Goal: Connect with others: Connect with others

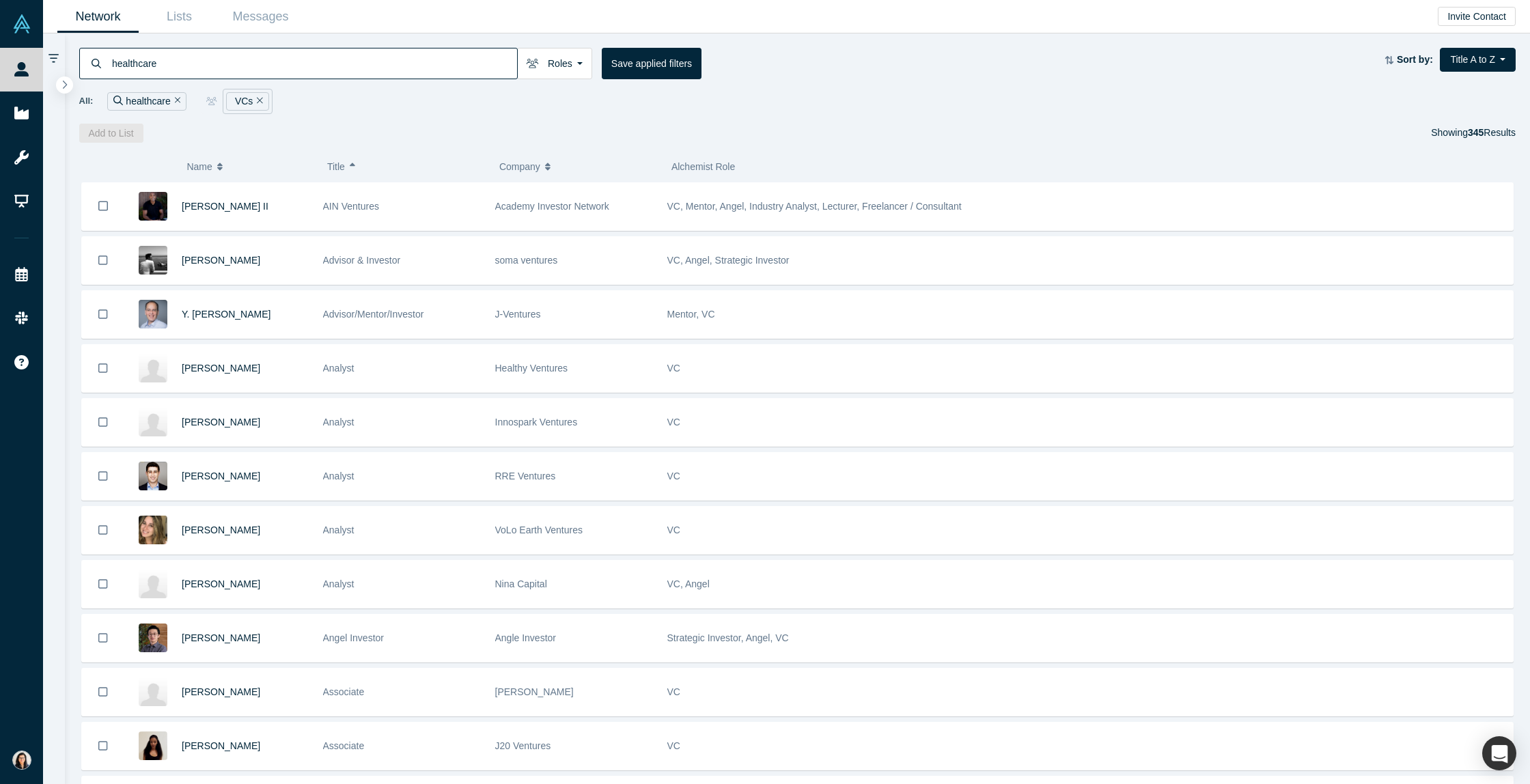
click at [375, 116] on div "healthcare Roles VCs Founders Faculty Mentors Alumni Mentor Angels Corporate In…" at bounding box center [798, 87] width 1466 height 109
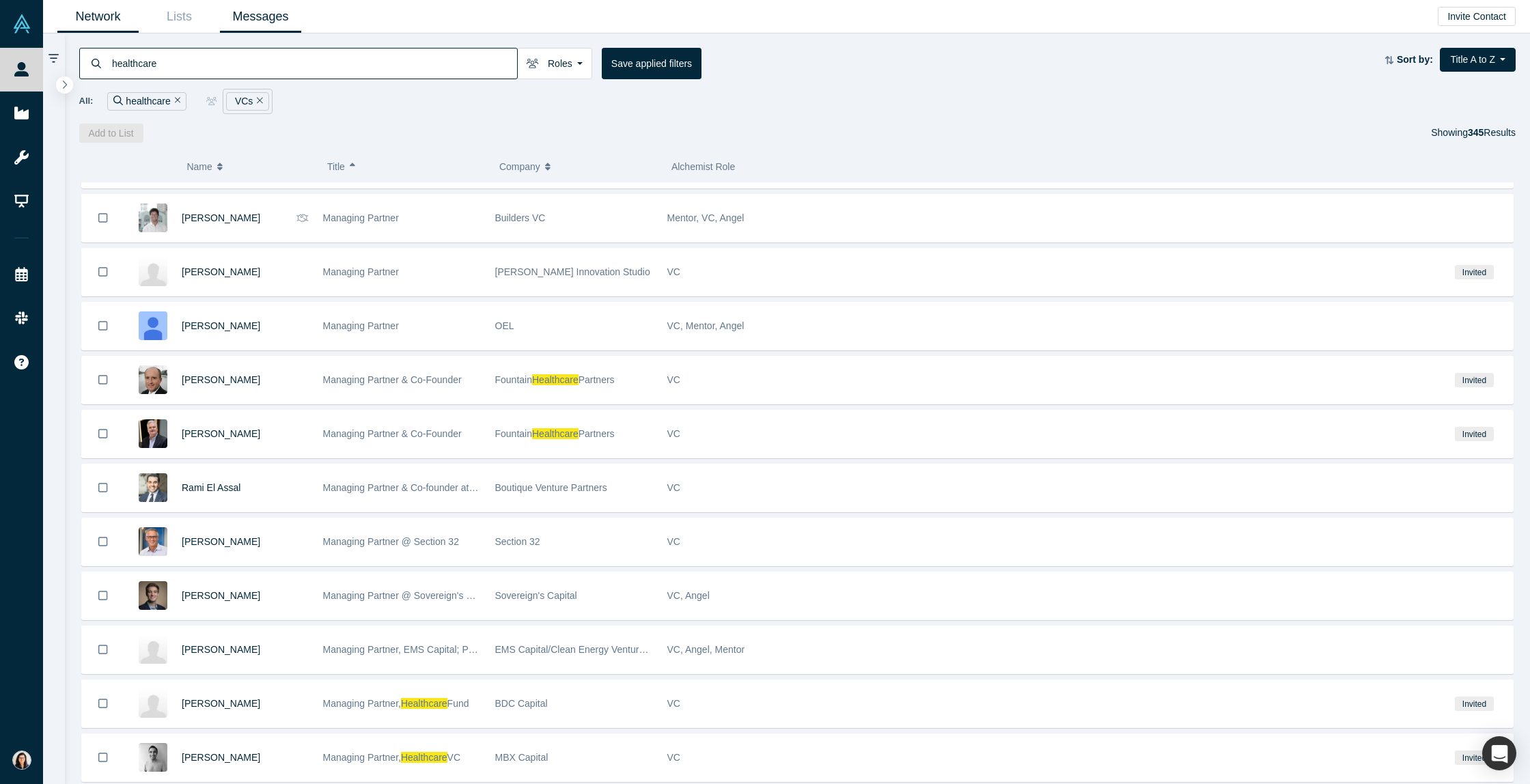
click at [238, 19] on link "Messages" at bounding box center [261, 17] width 82 height 32
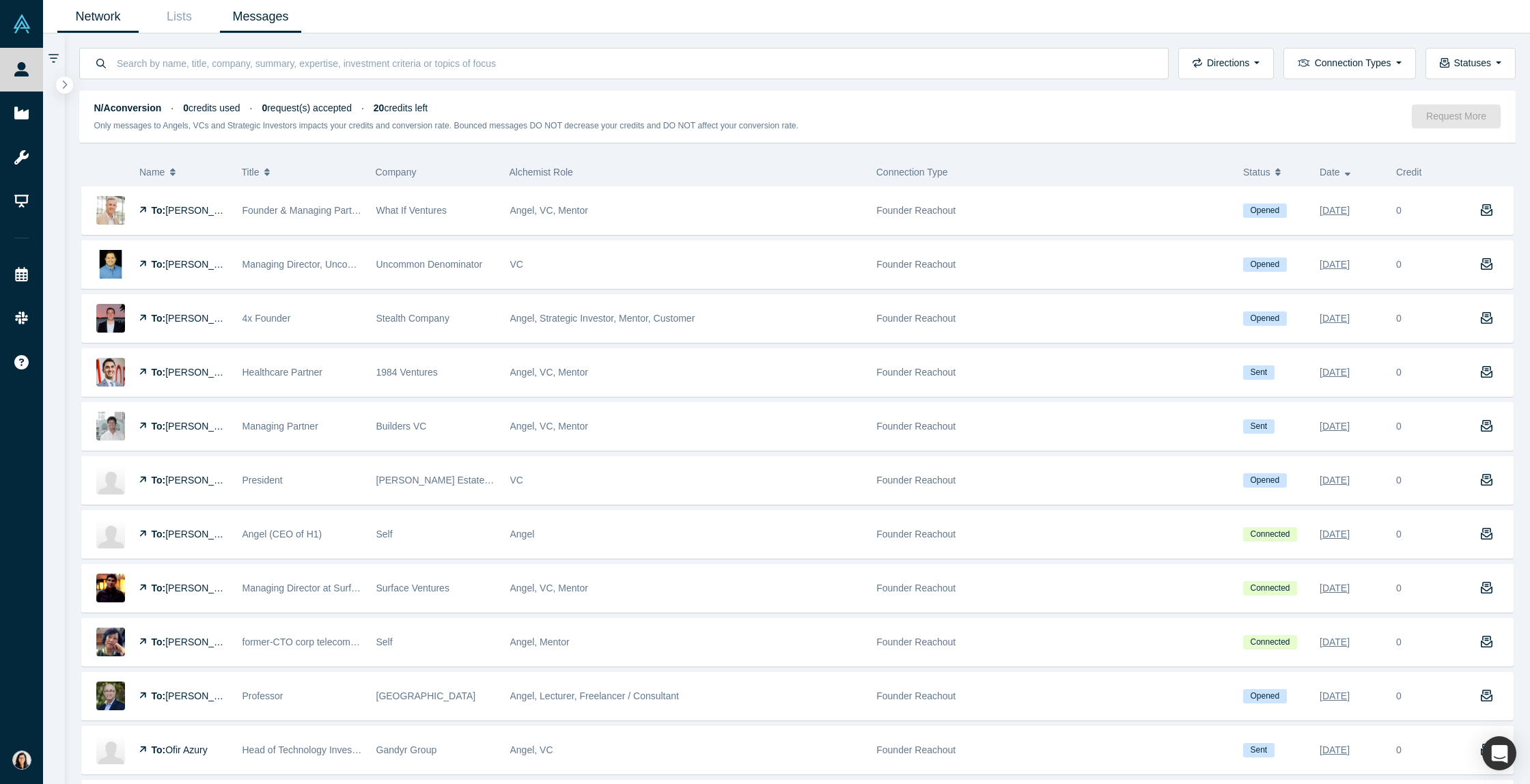
click at [126, 22] on link "Network" at bounding box center [97, 17] width 82 height 32
